Goal: Information Seeking & Learning: Learn about a topic

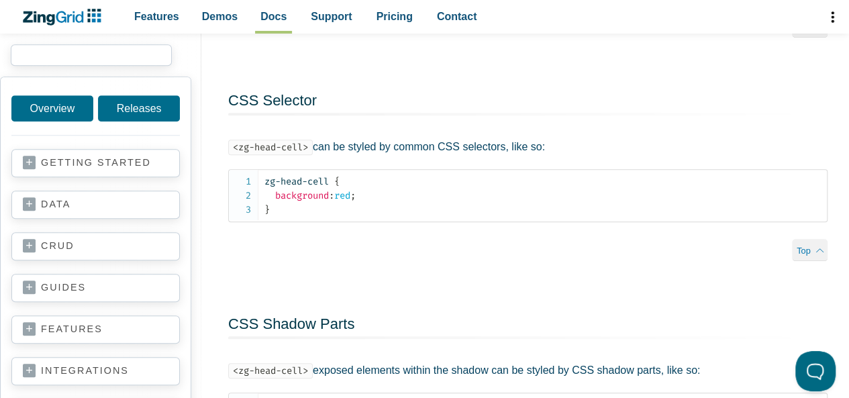
click at [91, 55] on input "search input" at bounding box center [91, 54] width 161 height 21
paste input "zg-head-cell-inner"
type input "zg-head-cell-inner"
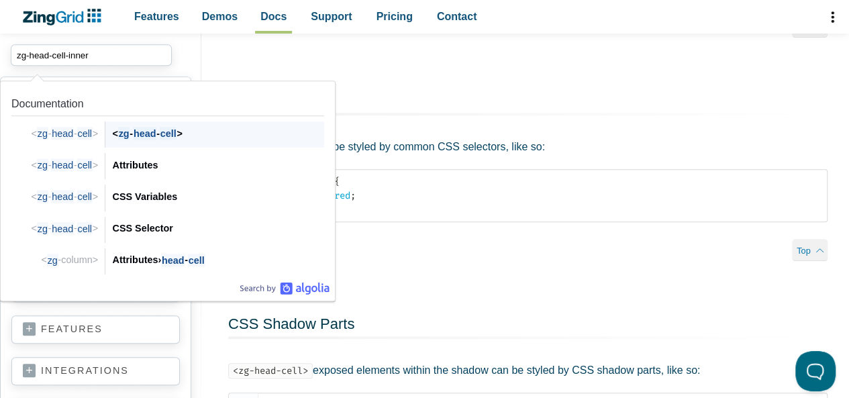
click at [160, 134] on div "< zg - head - cell >" at bounding box center [218, 134] width 212 height 16
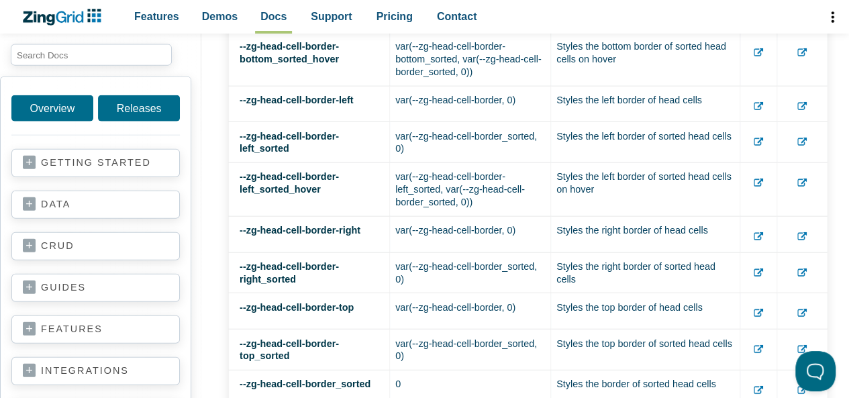
scroll to position [2100, 0]
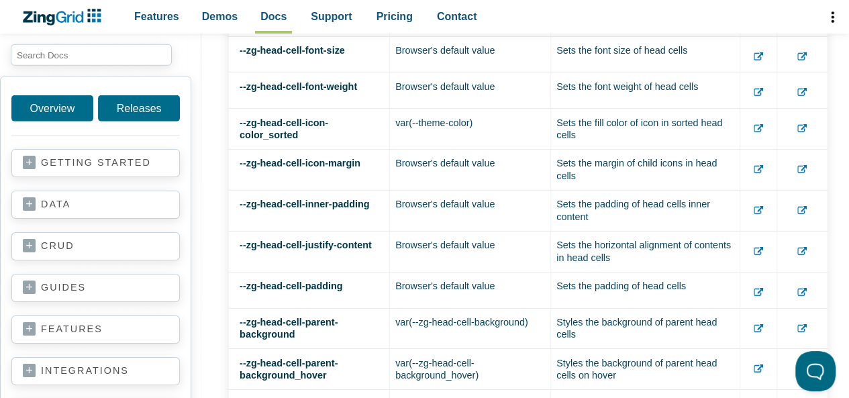
click at [755, 206] on icon "App Content" at bounding box center [758, 210] width 9 height 9
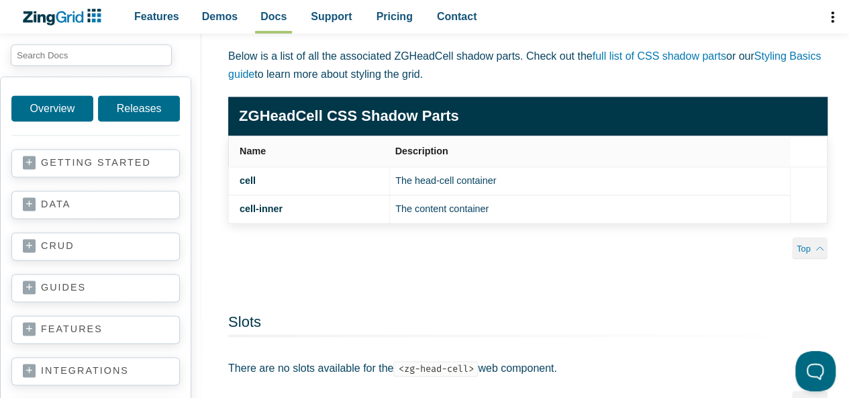
scroll to position [3343, 0]
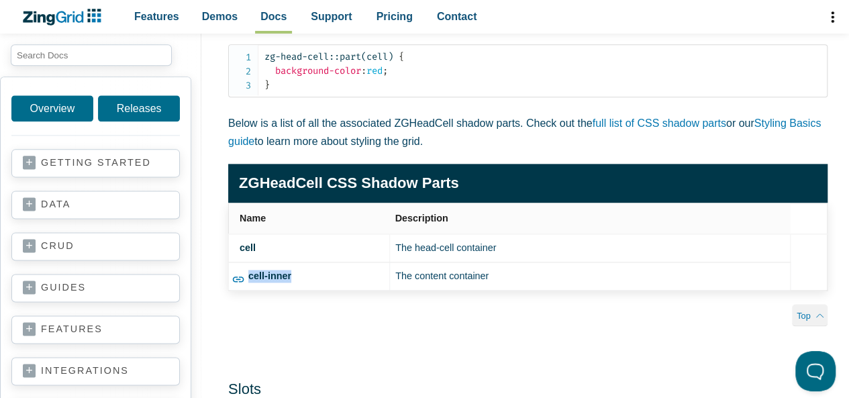
click at [258, 271] on strong "cell-inner" at bounding box center [269, 276] width 43 height 11
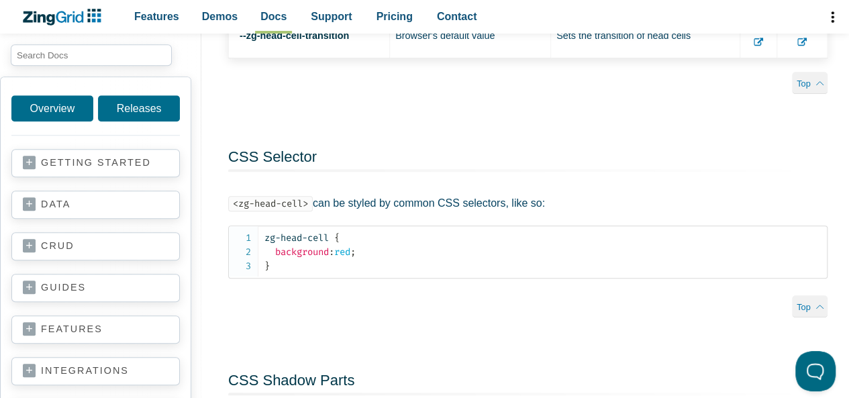
scroll to position [2100, 0]
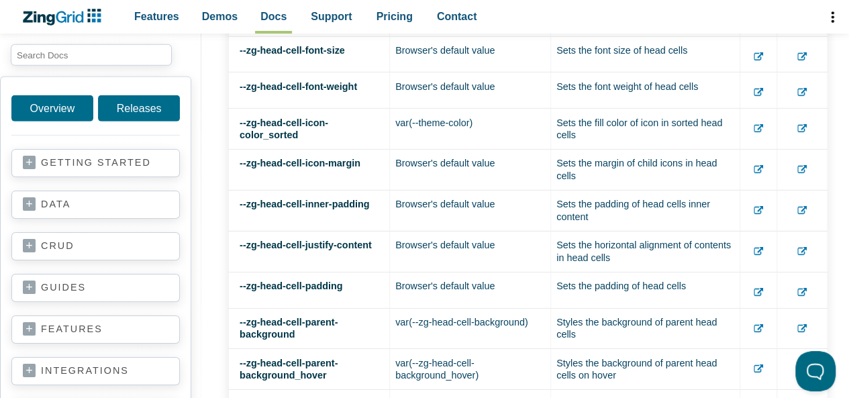
click at [760, 247] on icon "App Content" at bounding box center [758, 251] width 9 height 9
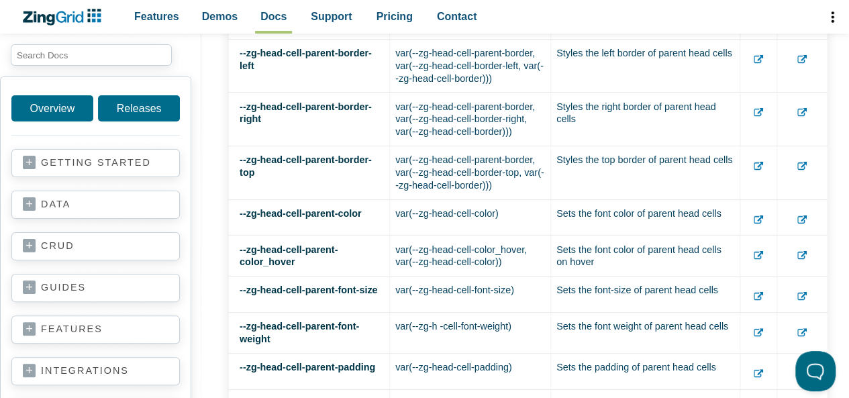
scroll to position [2637, 0]
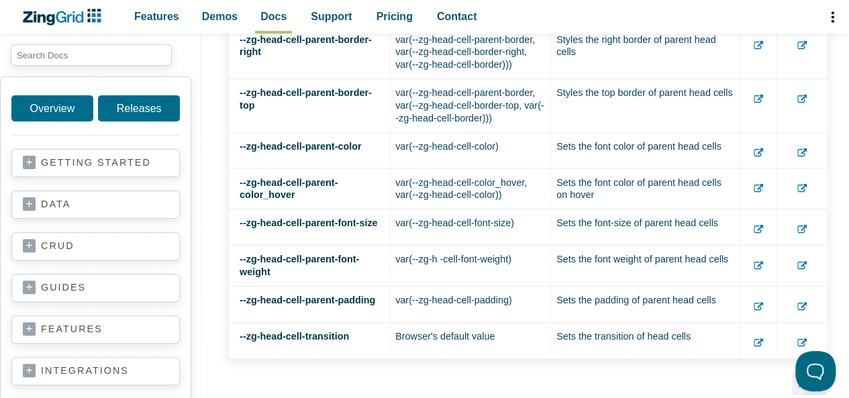
click at [756, 338] on icon "App Content" at bounding box center [758, 342] width 9 height 9
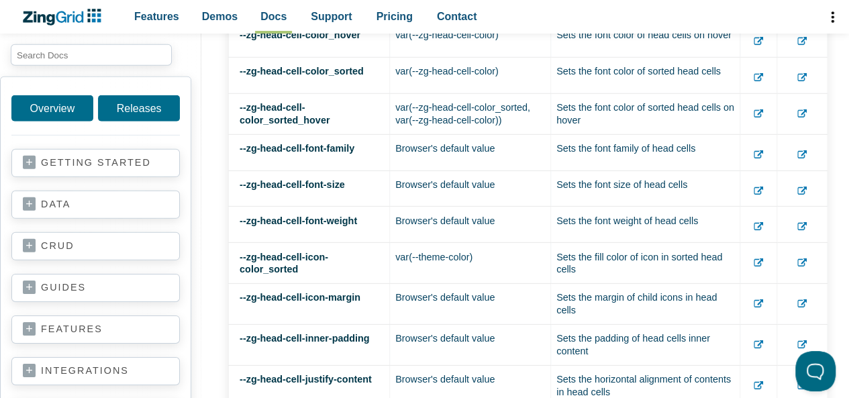
scroll to position [2033, 0]
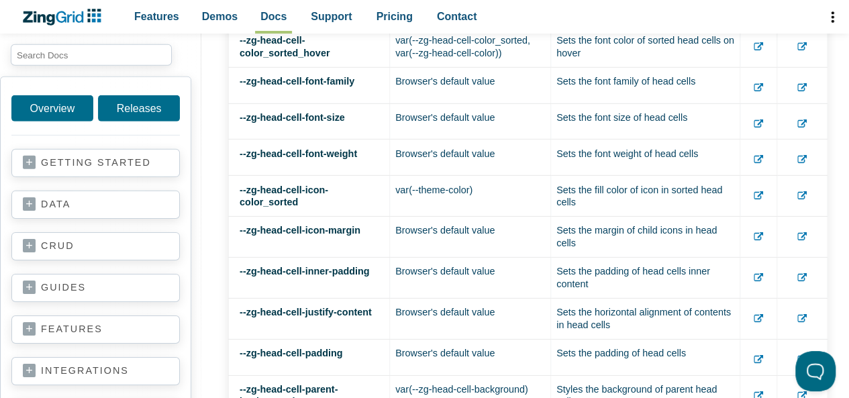
click at [803, 273] on icon "App Content" at bounding box center [802, 277] width 9 height 9
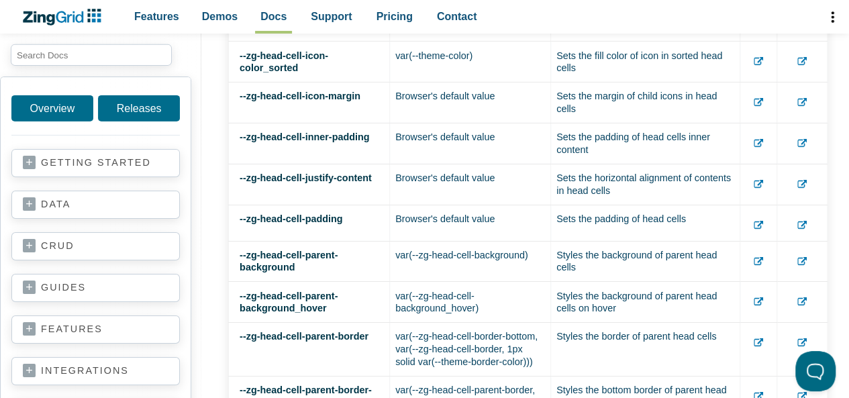
scroll to position [2302, 0]
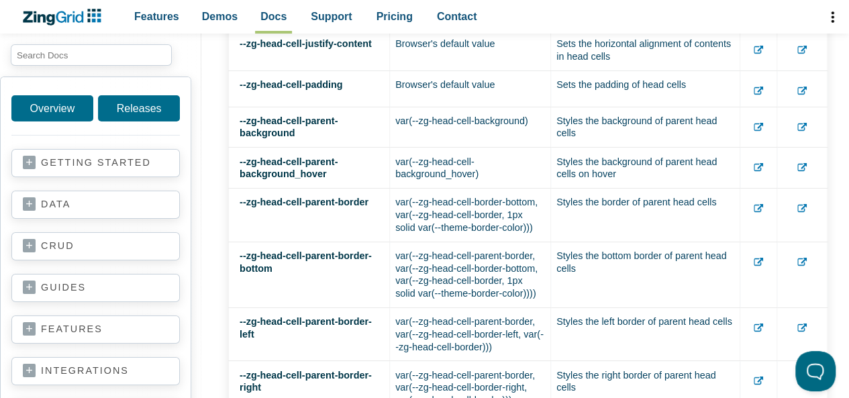
click at [759, 204] on use "App Content" at bounding box center [758, 208] width 9 height 8
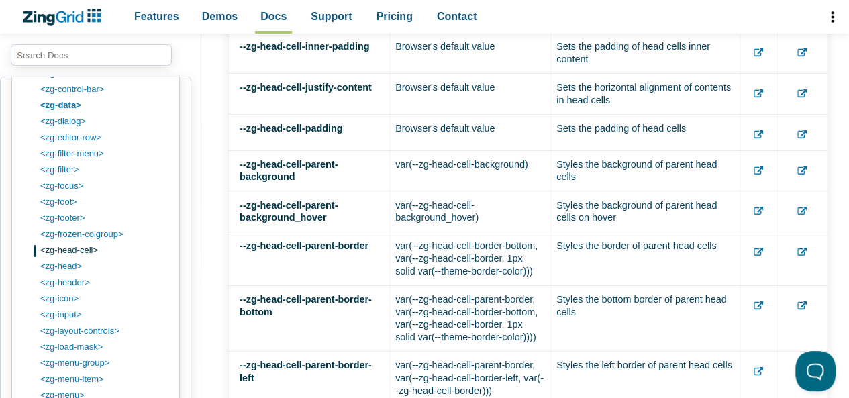
scroll to position [2471, 0]
